Goal: Information Seeking & Learning: Understand process/instructions

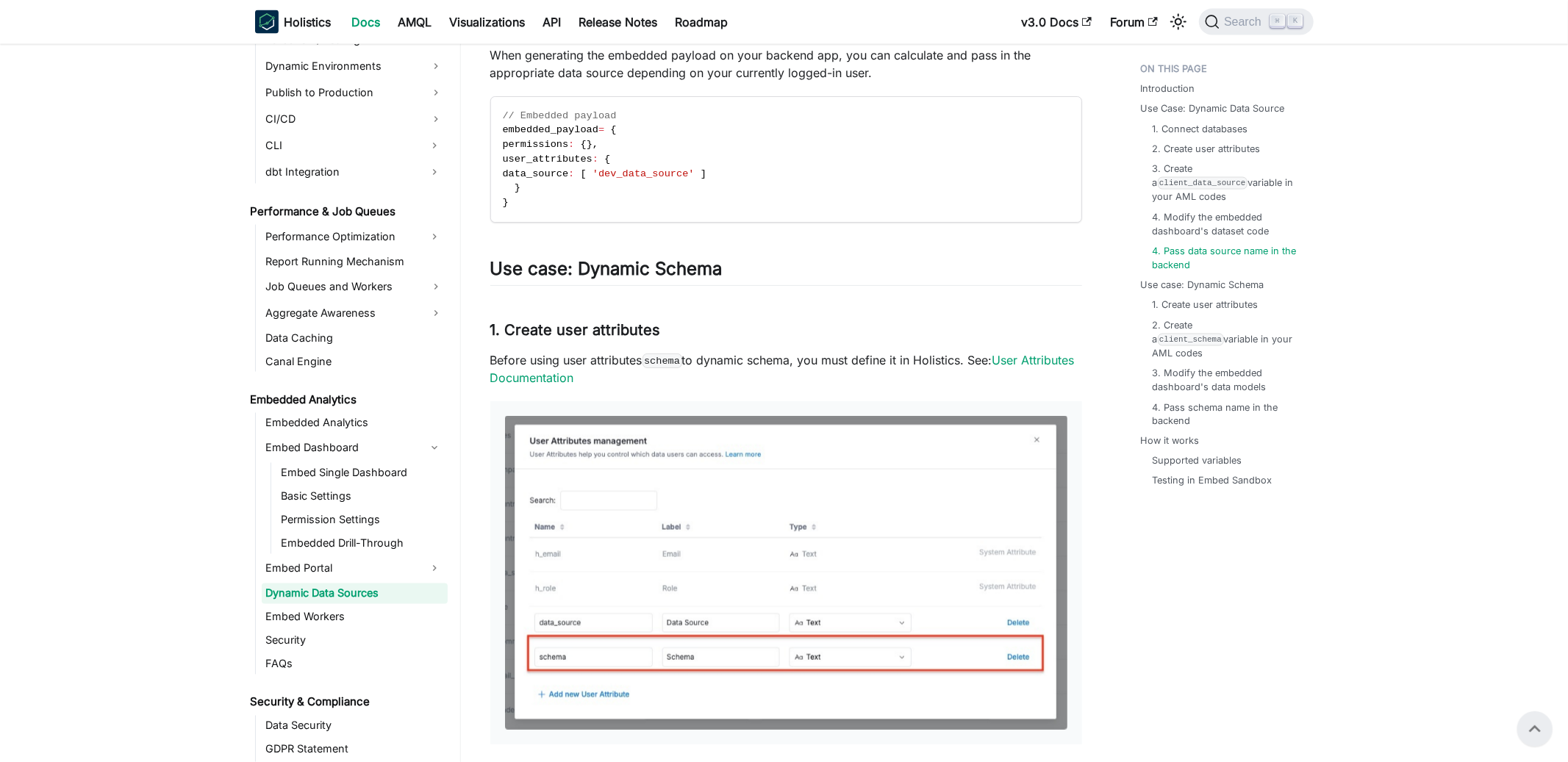
scroll to position [1481, 0]
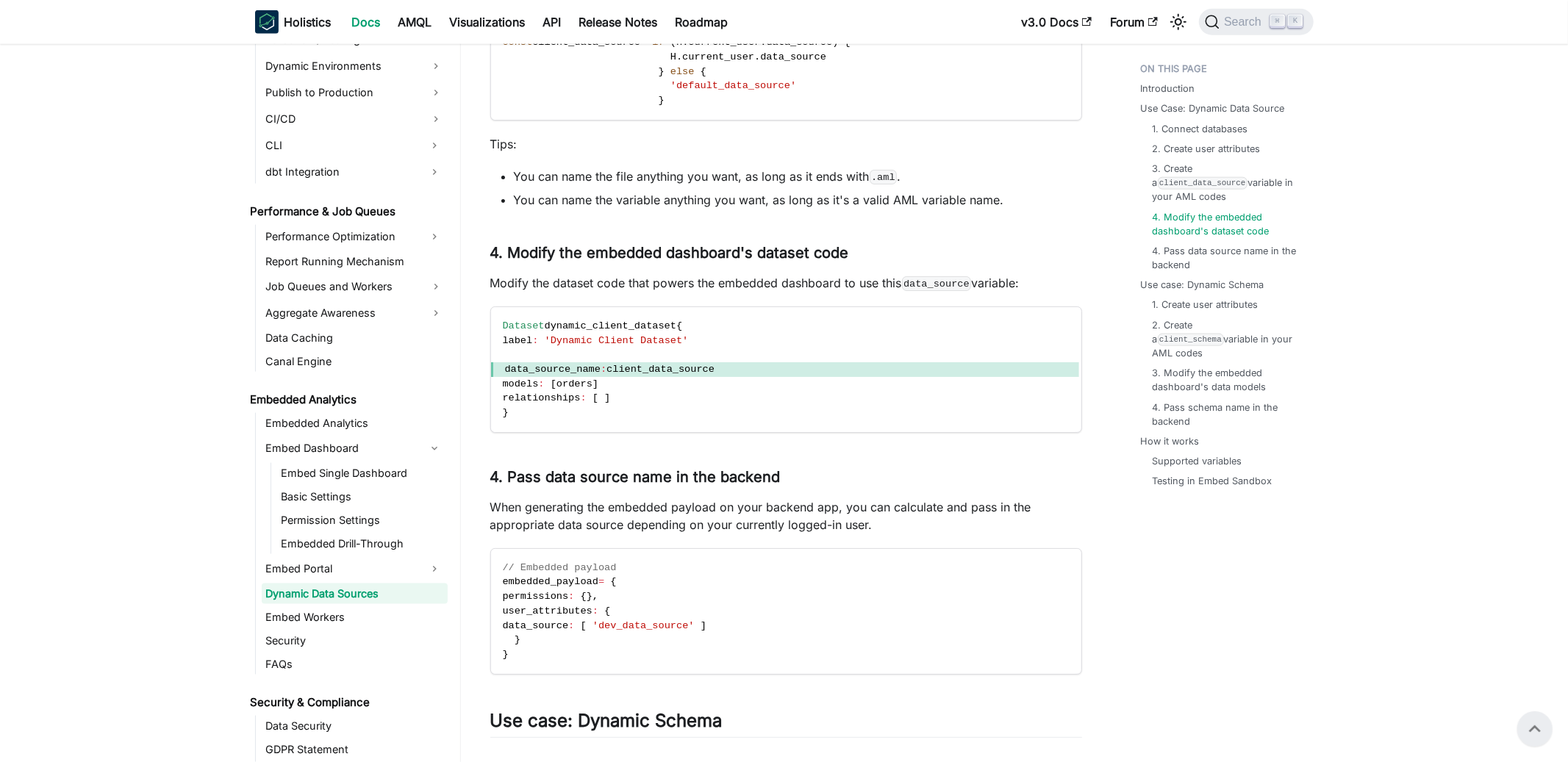
click at [346, 433] on ul "Embedded Analytics Embed Dashboard Embed Single Dashboard Basic Settings Permis…" at bounding box center [351, 543] width 192 height 261
click at [346, 422] on link "Embedded Analytics" at bounding box center [354, 423] width 186 height 21
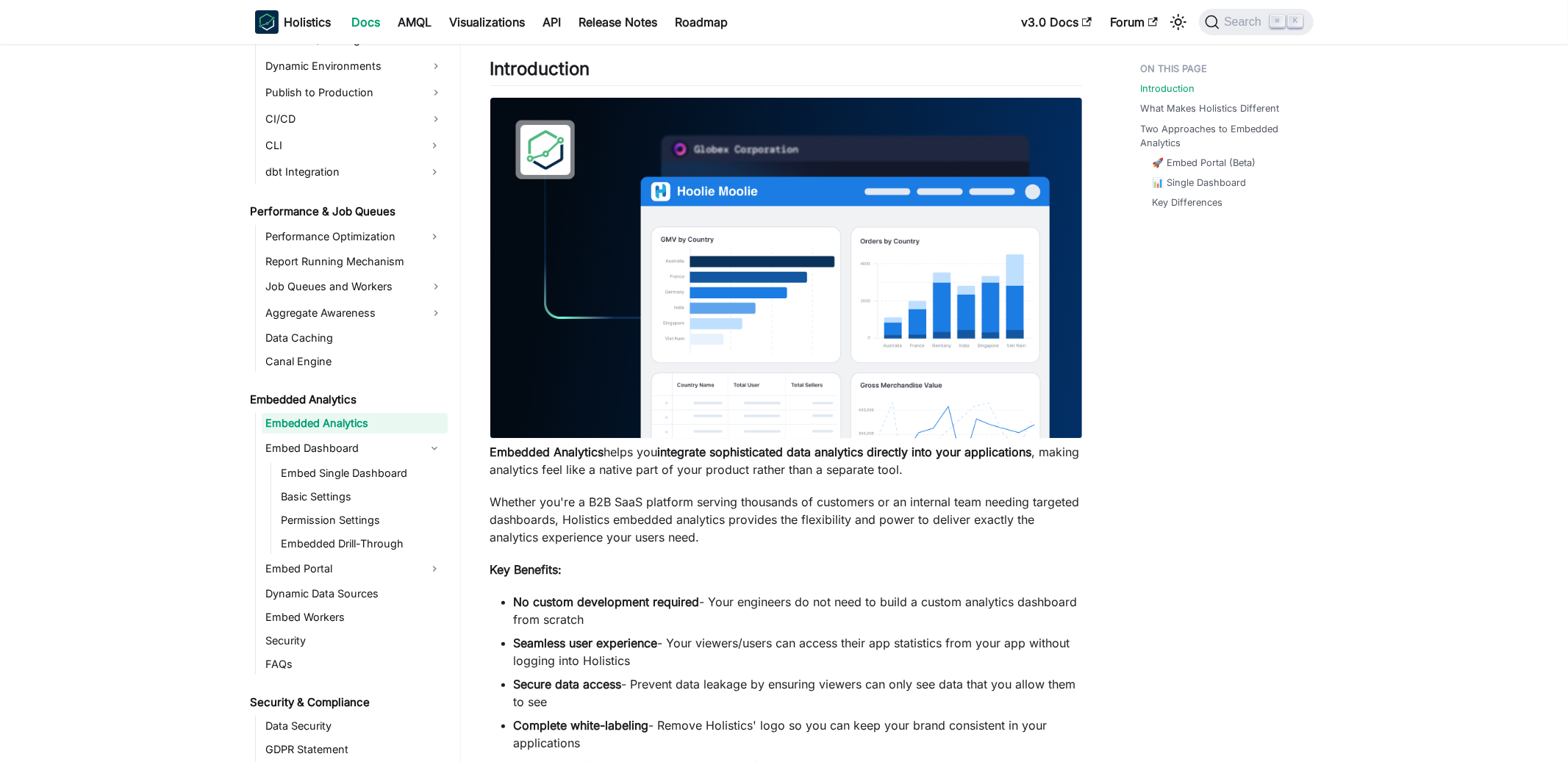
scroll to position [156, 0]
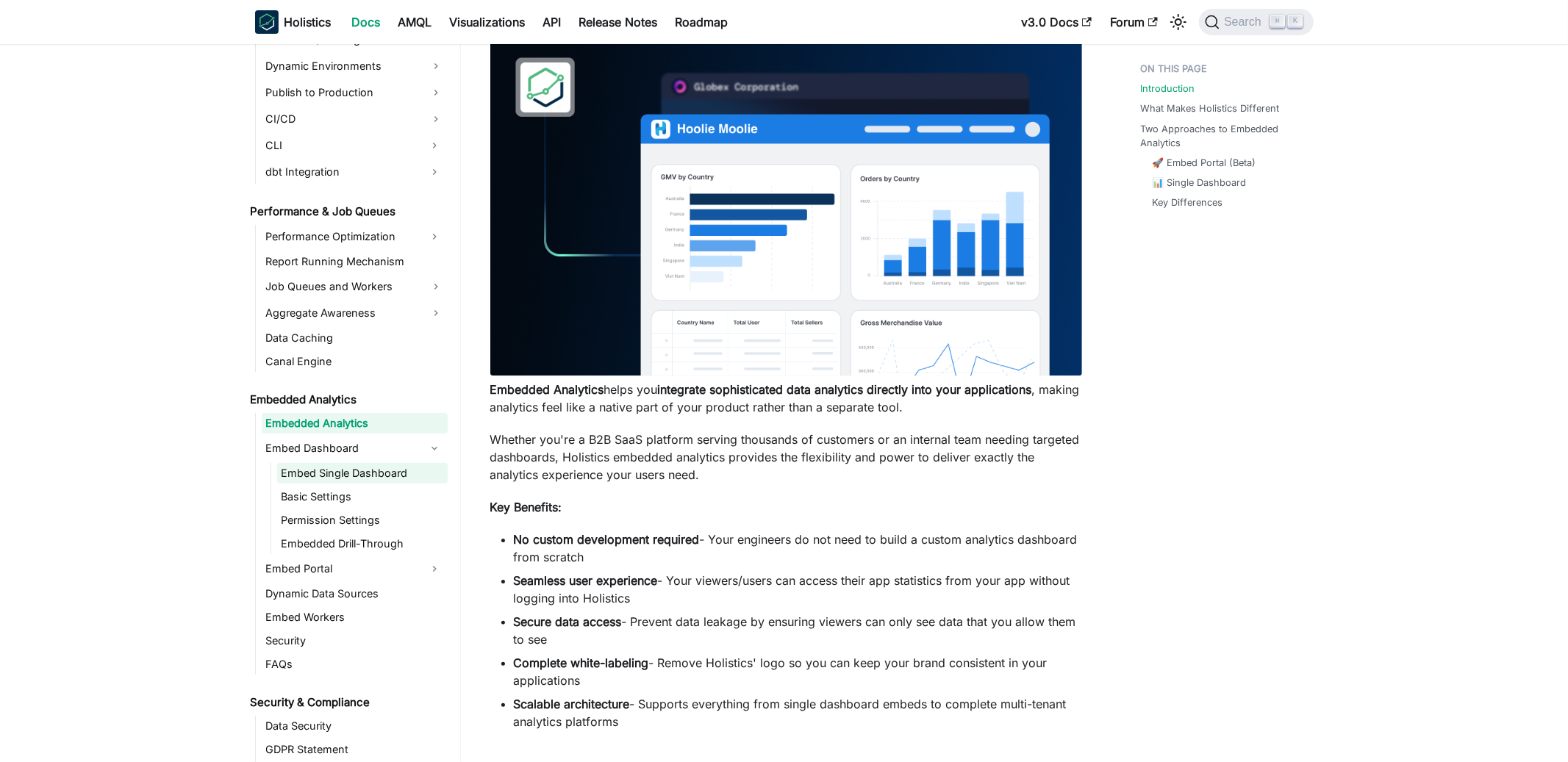
click at [328, 463] on link "Embed Single Dashboard" at bounding box center [362, 473] width 171 height 21
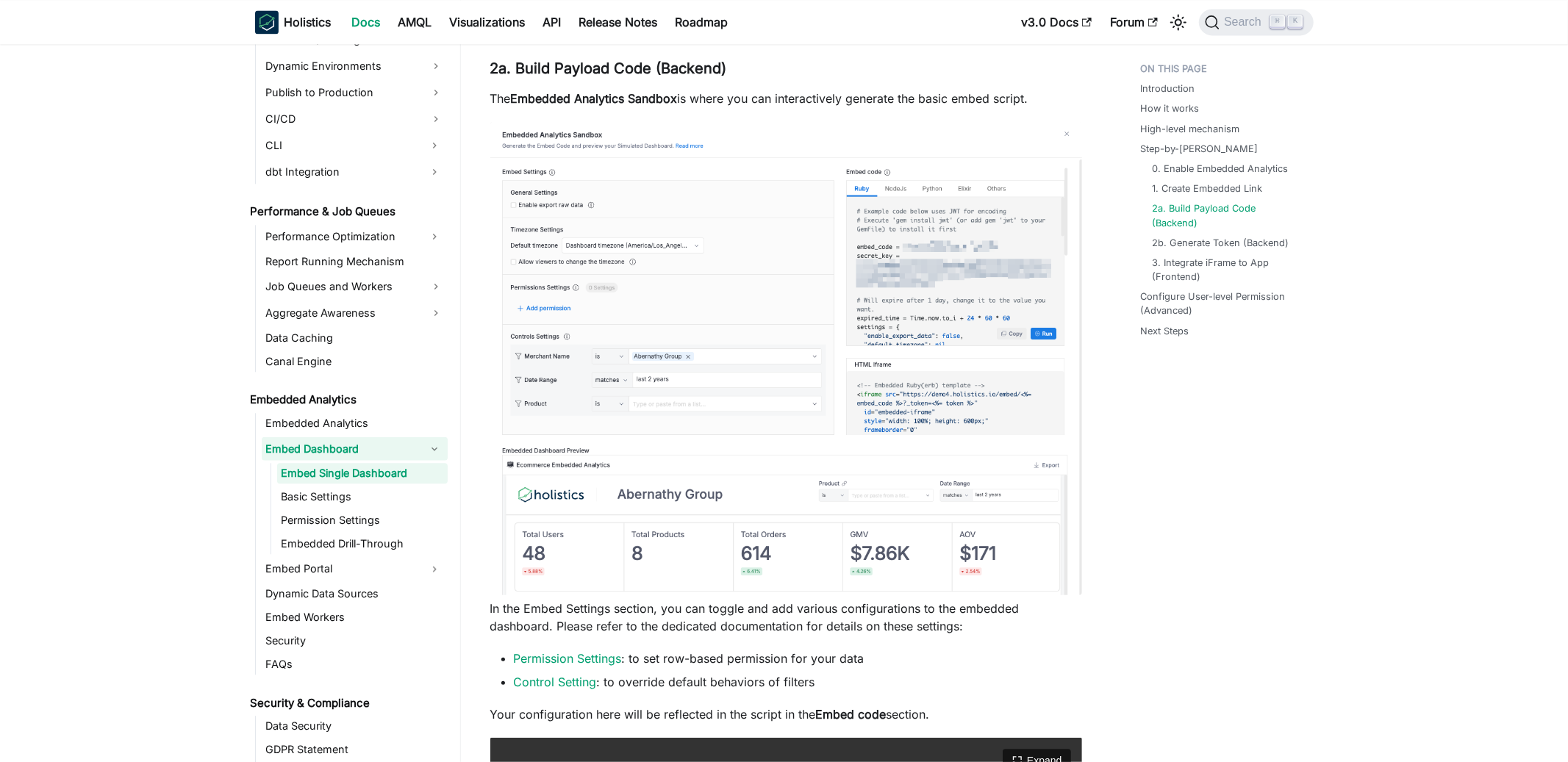
scroll to position [2916, 0]
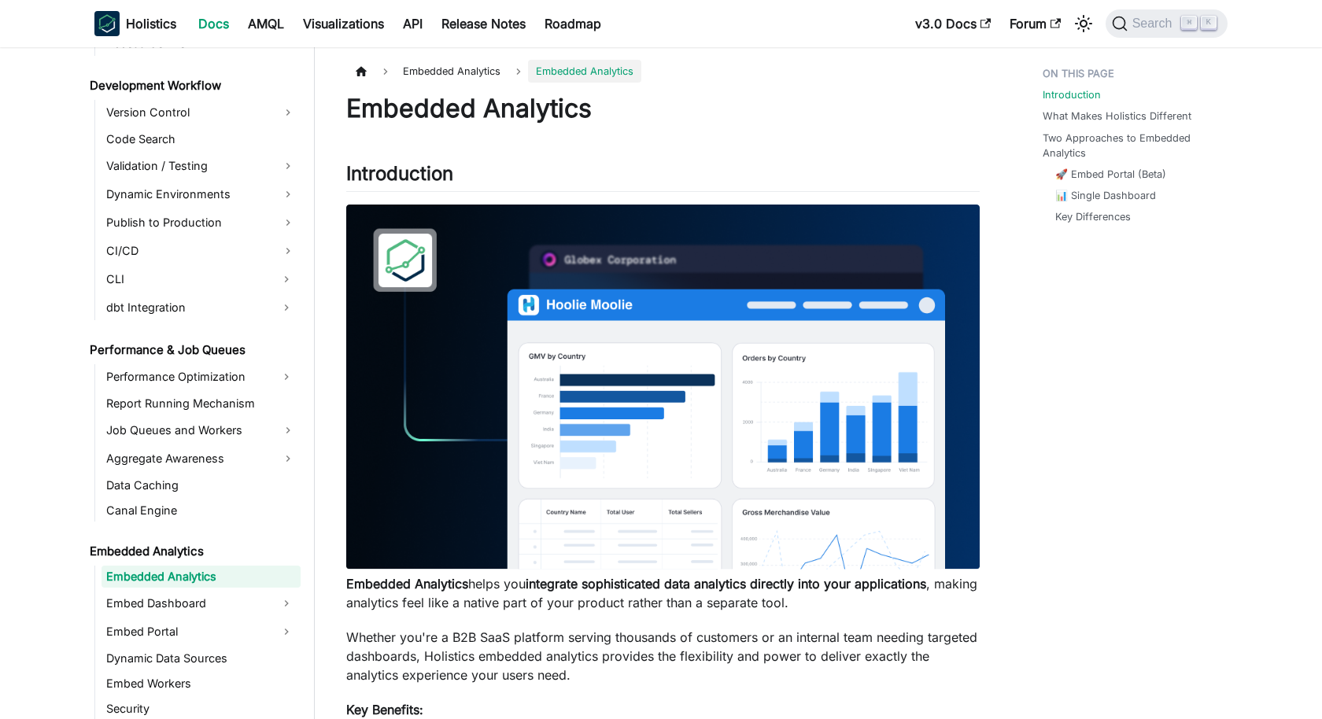
scroll to position [1176, 0]
